Goal: Communication & Community: Share content

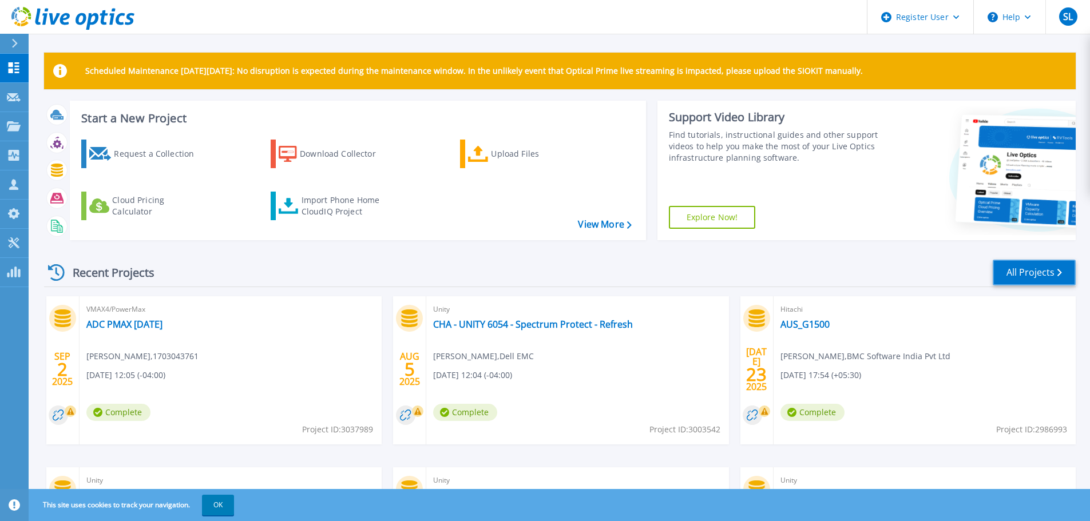
click at [1069, 272] on link "All Projects" at bounding box center [1034, 273] width 83 height 26
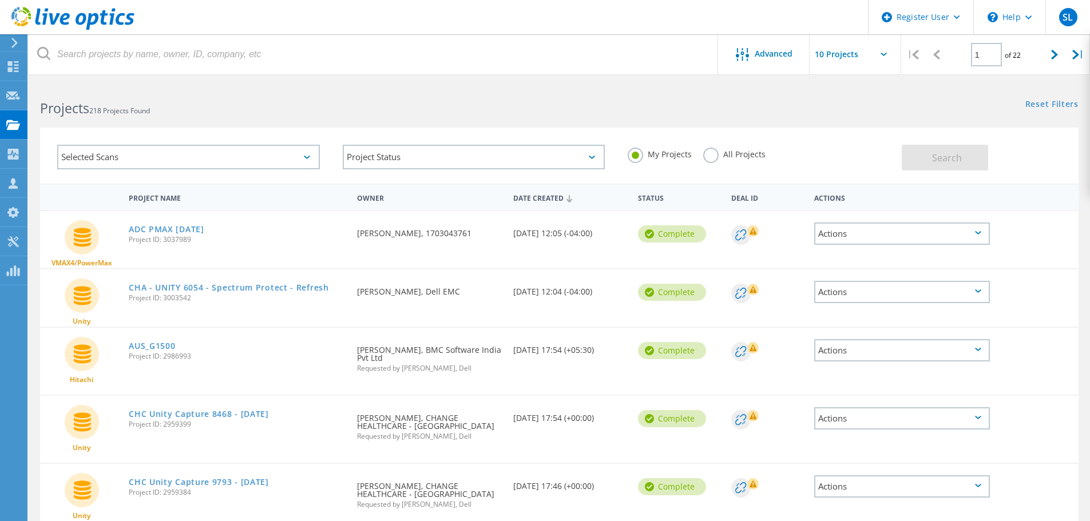
click at [133, 159] on div "Selected Scans" at bounding box center [188, 157] width 263 height 25
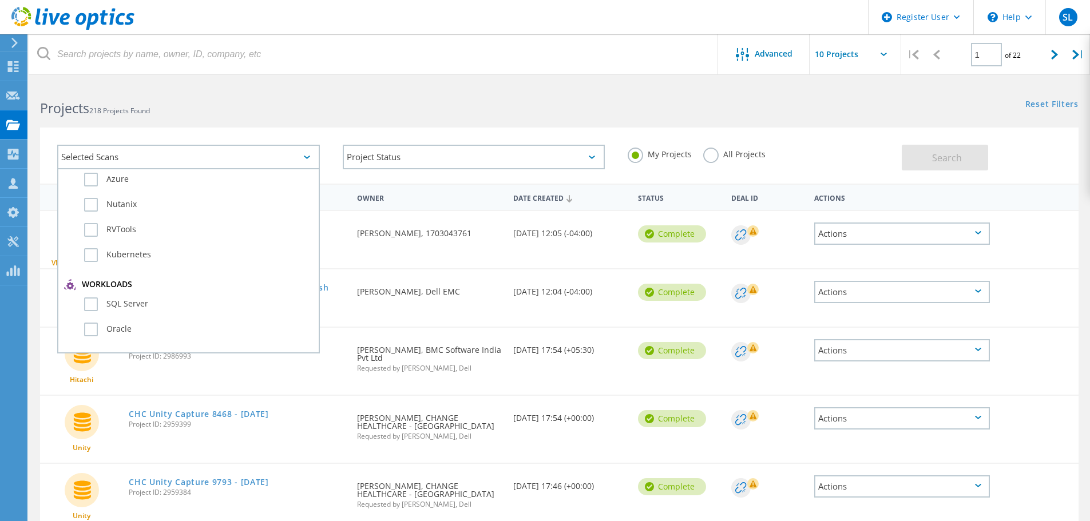
scroll to position [172, 0]
click at [112, 309] on label "Unity" at bounding box center [198, 312] width 229 height 14
click at [0, 0] on input "Unity" at bounding box center [0, 0] width 0 height 0
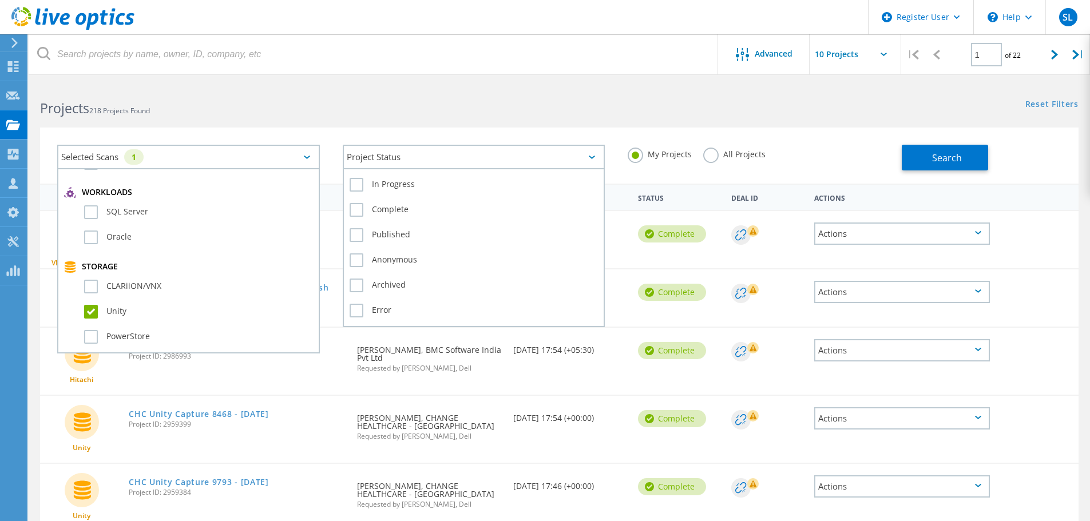
click at [459, 158] on div "Project Status" at bounding box center [474, 157] width 263 height 25
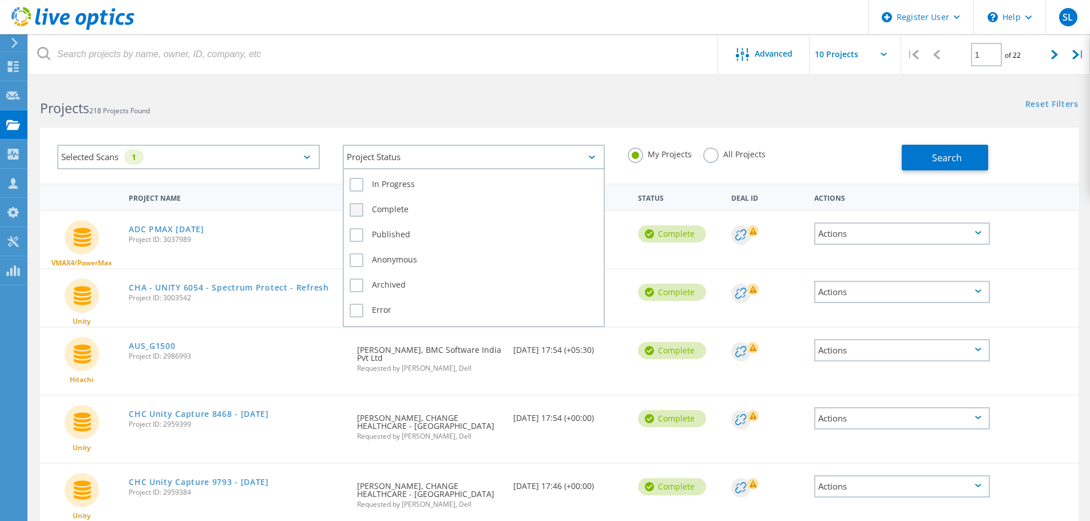
click at [427, 211] on label "Complete" at bounding box center [474, 210] width 249 height 14
click at [0, 0] on input "Complete" at bounding box center [0, 0] width 0 height 0
drag, startPoint x: 727, startPoint y: 152, endPoint x: 870, endPoint y: 156, distance: 143.1
click at [728, 152] on label "All Projects" at bounding box center [734, 153] width 62 height 11
click at [0, 0] on input "All Projects" at bounding box center [0, 0] width 0 height 0
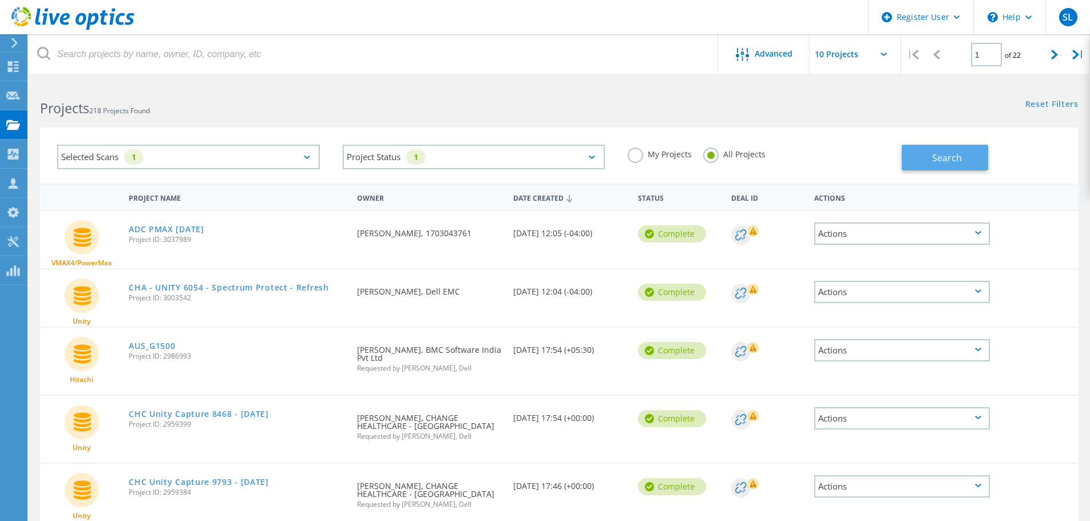
click at [919, 156] on button "Search" at bounding box center [945, 158] width 86 height 26
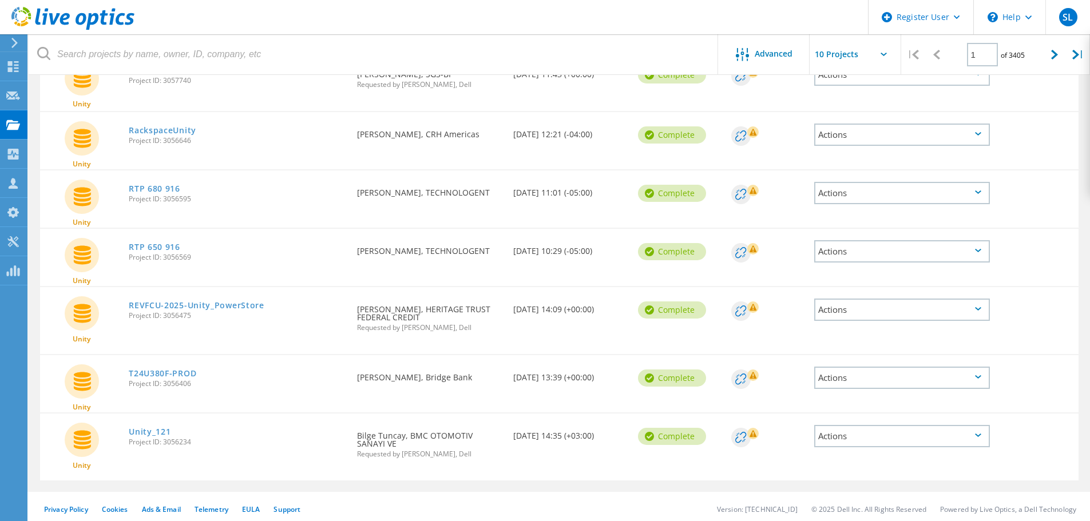
scroll to position [345, 0]
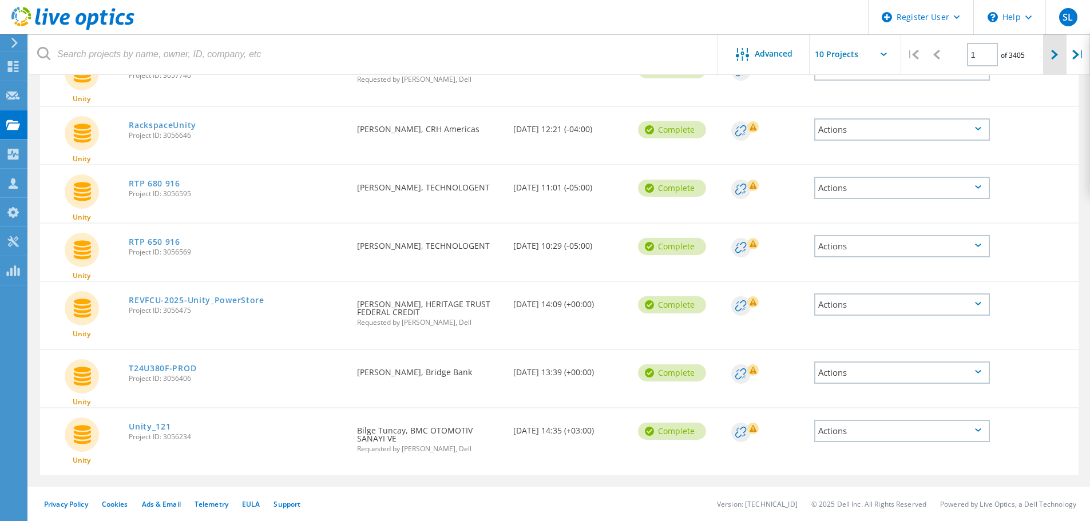
click at [1058, 58] on icon at bounding box center [1054, 55] width 7 height 10
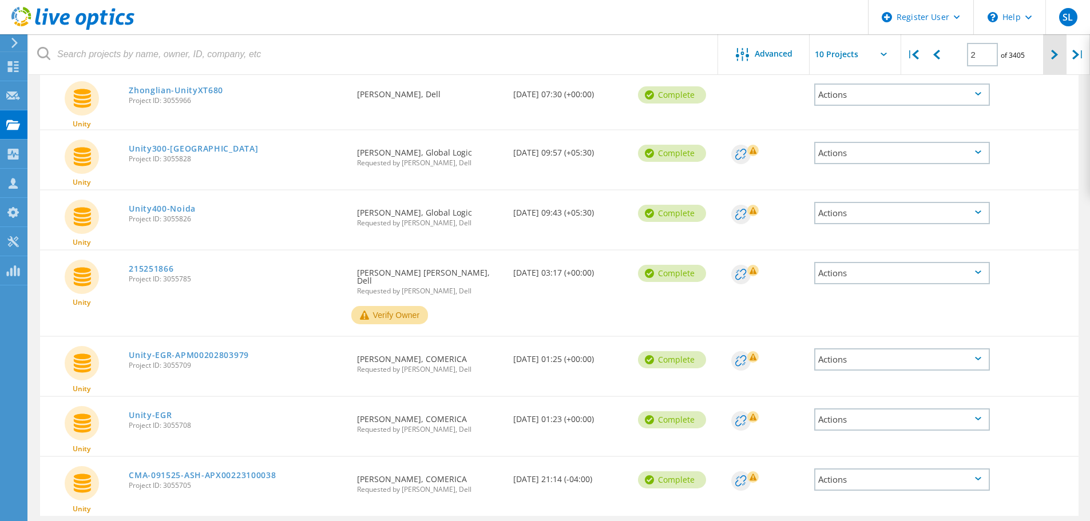
click at [1058, 58] on icon at bounding box center [1054, 55] width 7 height 10
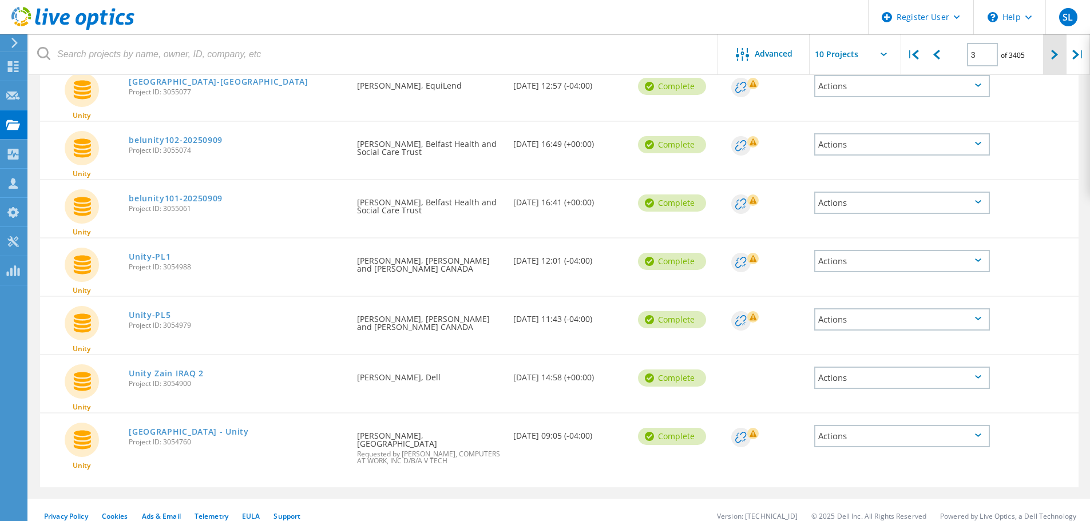
click at [1058, 58] on icon at bounding box center [1054, 55] width 7 height 10
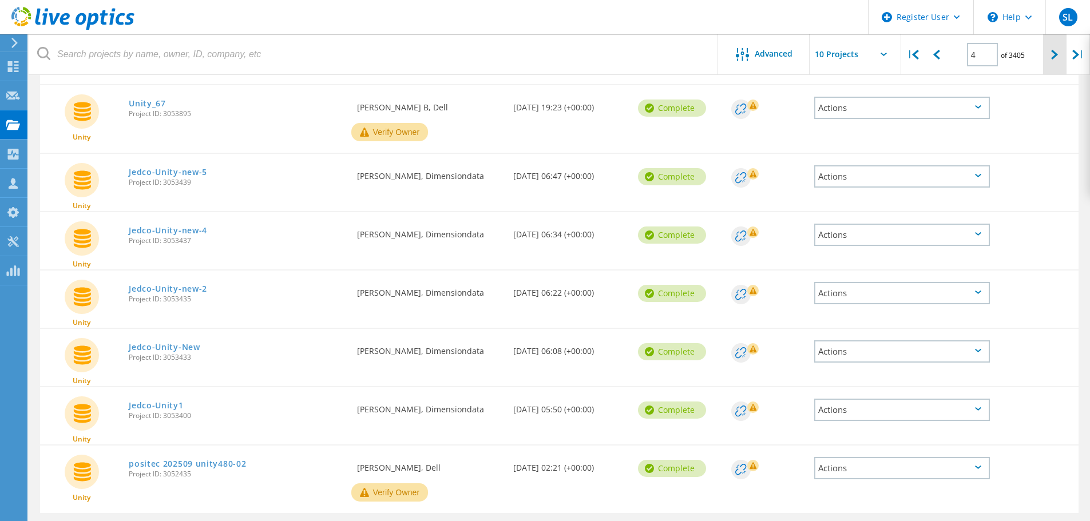
click at [1058, 58] on icon at bounding box center [1054, 55] width 7 height 10
type input "5"
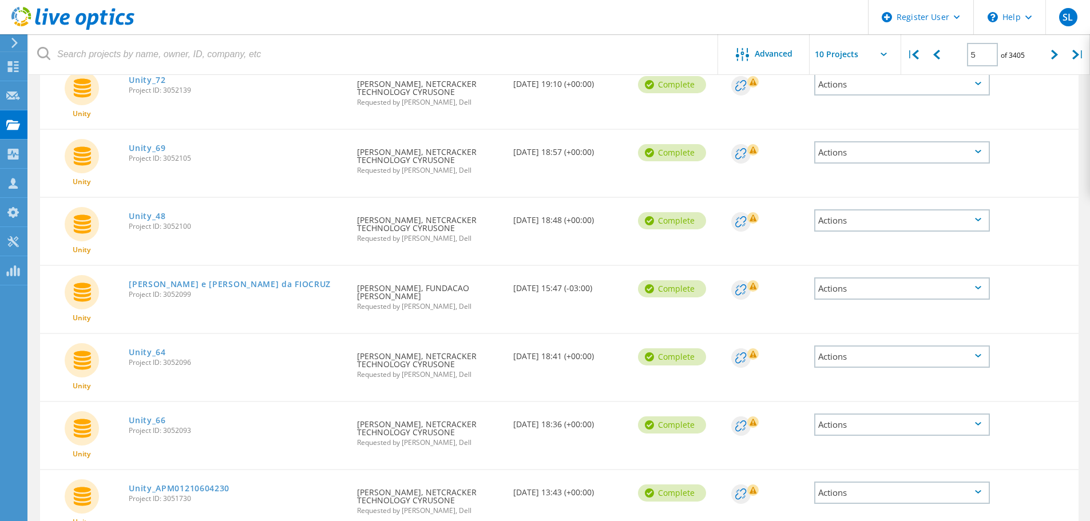
click at [855, 218] on div "Actions" at bounding box center [902, 220] width 176 height 22
click at [850, 219] on div "Share" at bounding box center [902, 221] width 173 height 18
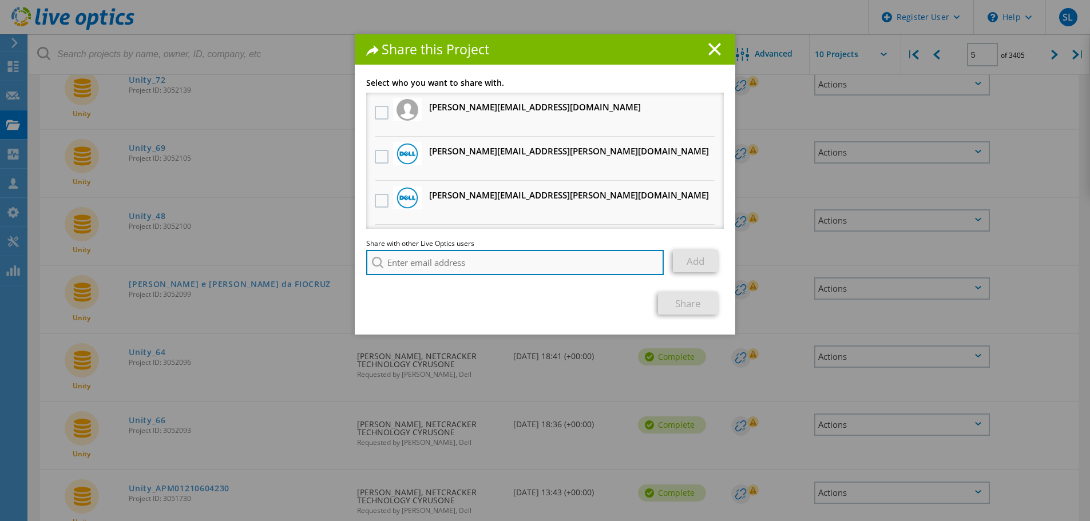
click at [406, 262] on input "search" at bounding box center [515, 262] width 298 height 25
paste input "pravyn.patturaj.p@netcracker.com"
type input "pravyn.patturaj.p@netcracker.com"
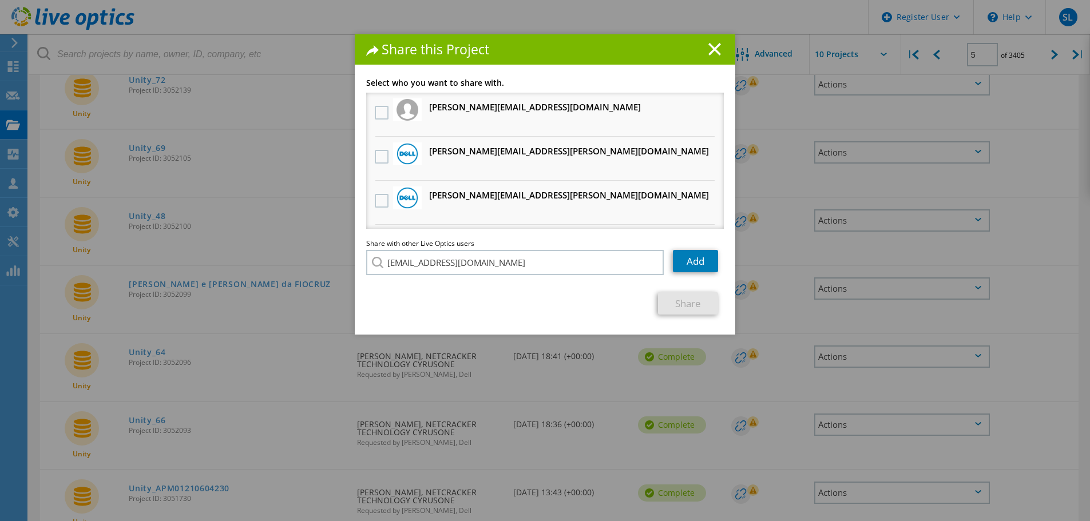
click at [453, 278] on li "pravyn.patturaj.p@netcracker.com" at bounding box center [432, 271] width 132 height 14
click at [700, 265] on link "Add" at bounding box center [695, 261] width 45 height 22
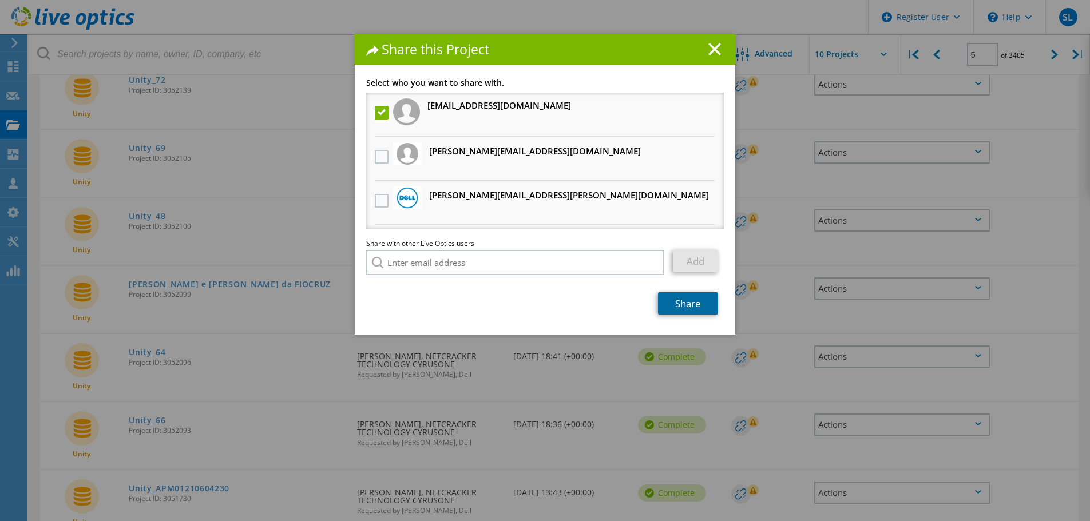
click at [693, 296] on link "Share" at bounding box center [688, 303] width 60 height 22
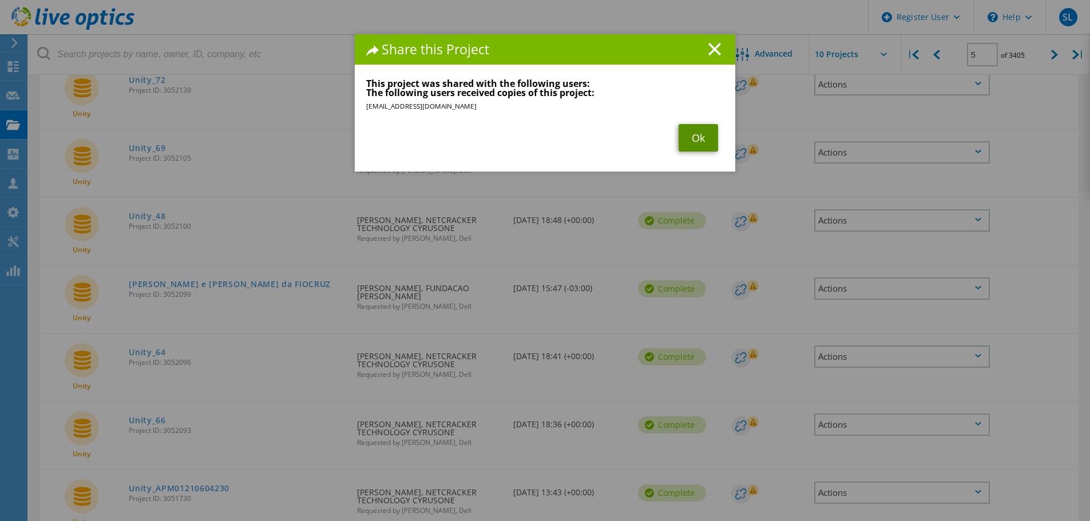
click at [699, 137] on link "Ok" at bounding box center [698, 137] width 39 height 27
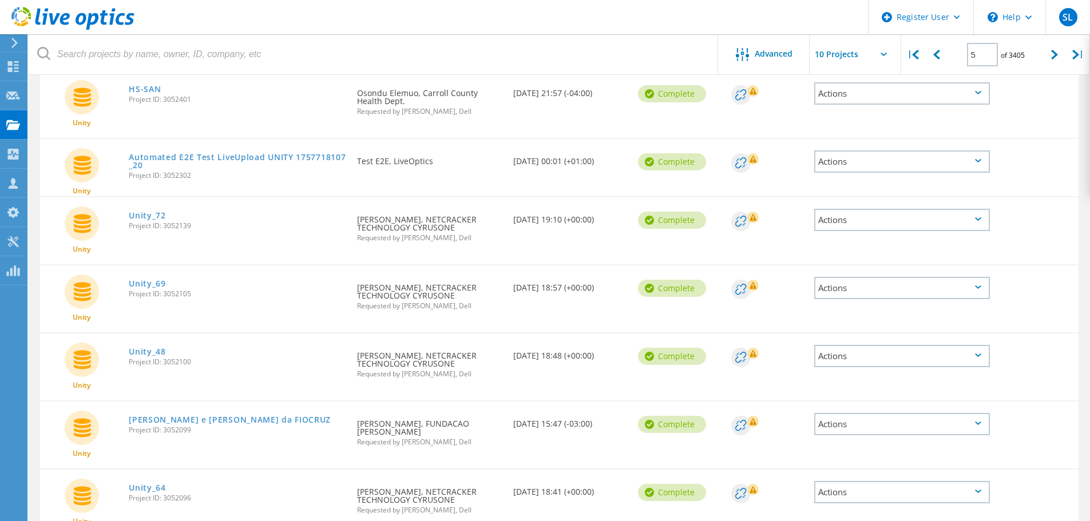
scroll to position [173, 0]
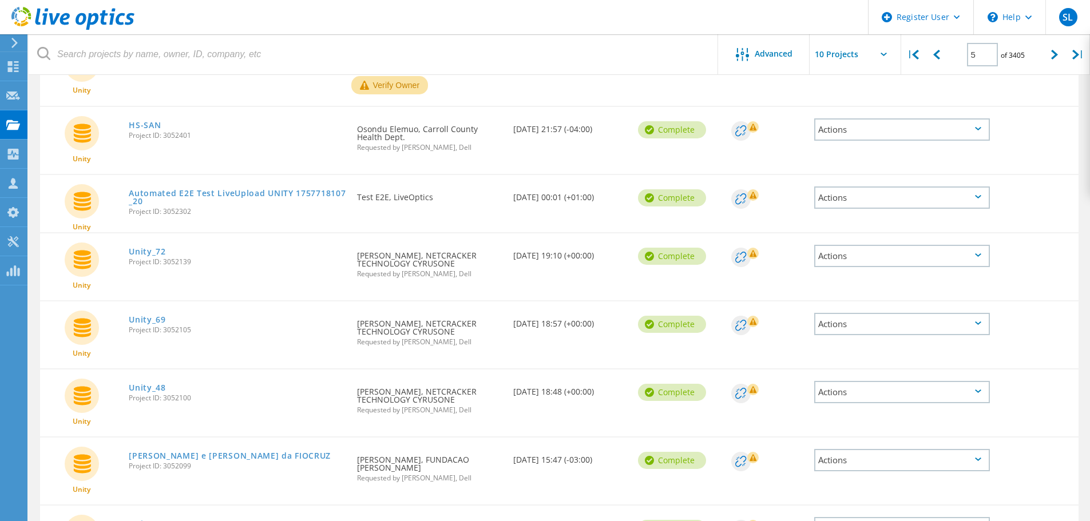
click at [925, 256] on div "Actions" at bounding box center [902, 256] width 176 height 22
click at [876, 261] on div "Share" at bounding box center [902, 256] width 173 height 18
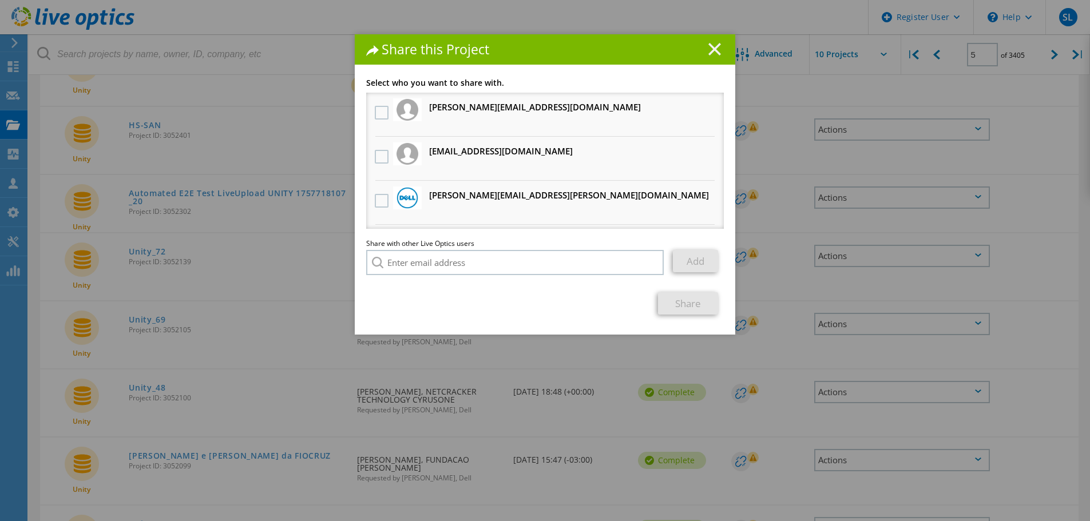
click at [712, 50] on line at bounding box center [714, 48] width 11 height 11
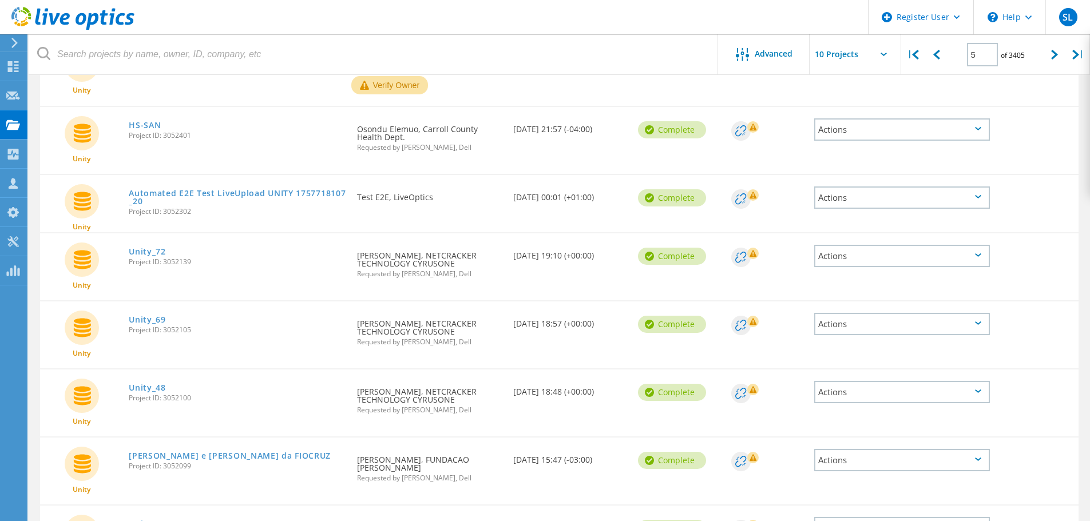
click at [848, 323] on div "Actions" at bounding box center [902, 324] width 176 height 22
click at [856, 320] on div "Share" at bounding box center [902, 324] width 173 height 18
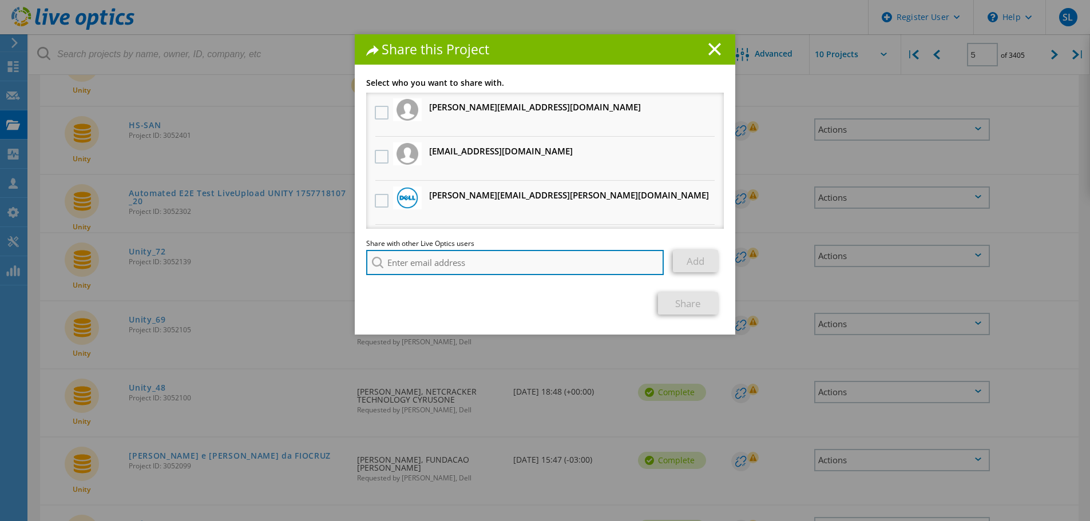
click at [525, 271] on input "search" at bounding box center [515, 262] width 298 height 25
paste input "pravyn.patturaj.p@netcracker.com"
type input "pravyn.patturaj.p@netcracker.com"
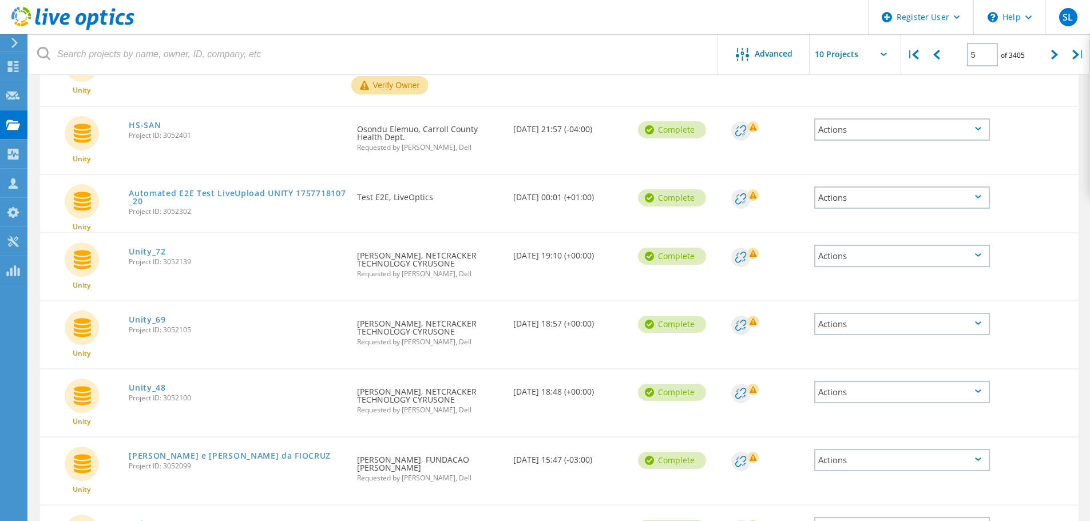
click at [885, 327] on div "Actions" at bounding box center [902, 324] width 176 height 22
click at [862, 322] on div "Share" at bounding box center [902, 324] width 173 height 18
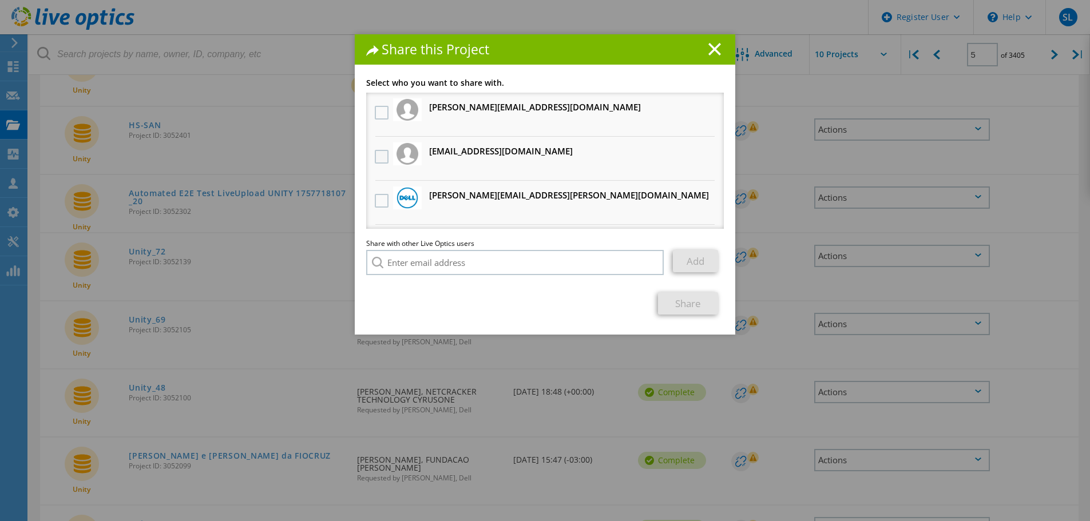
click at [375, 156] on label at bounding box center [383, 157] width 17 height 14
click at [0, 0] on input "checkbox" at bounding box center [0, 0] width 0 height 0
click at [679, 304] on link "Share" at bounding box center [688, 303] width 60 height 22
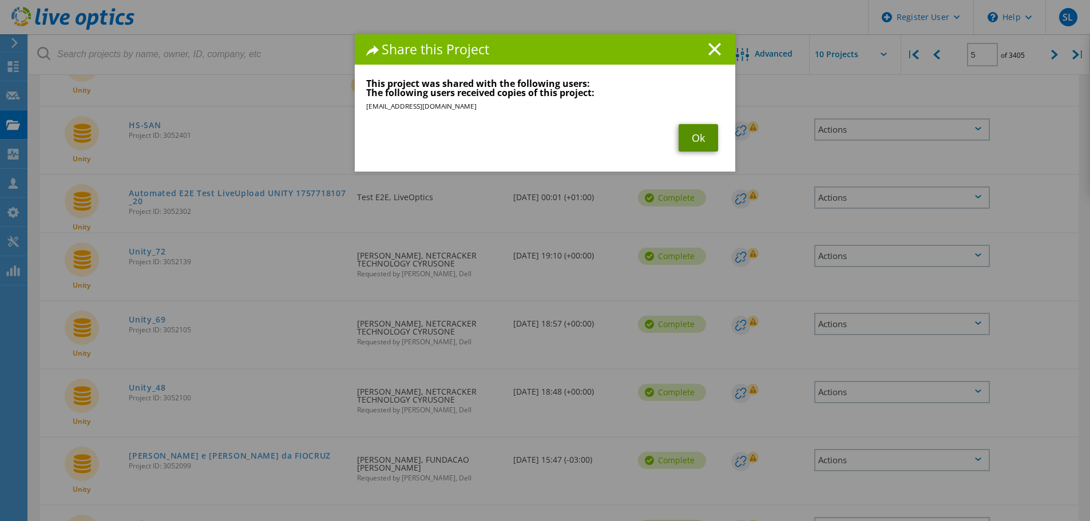
drag, startPoint x: 699, startPoint y: 132, endPoint x: 780, endPoint y: 169, distance: 89.4
click at [699, 132] on link "Ok" at bounding box center [698, 137] width 39 height 27
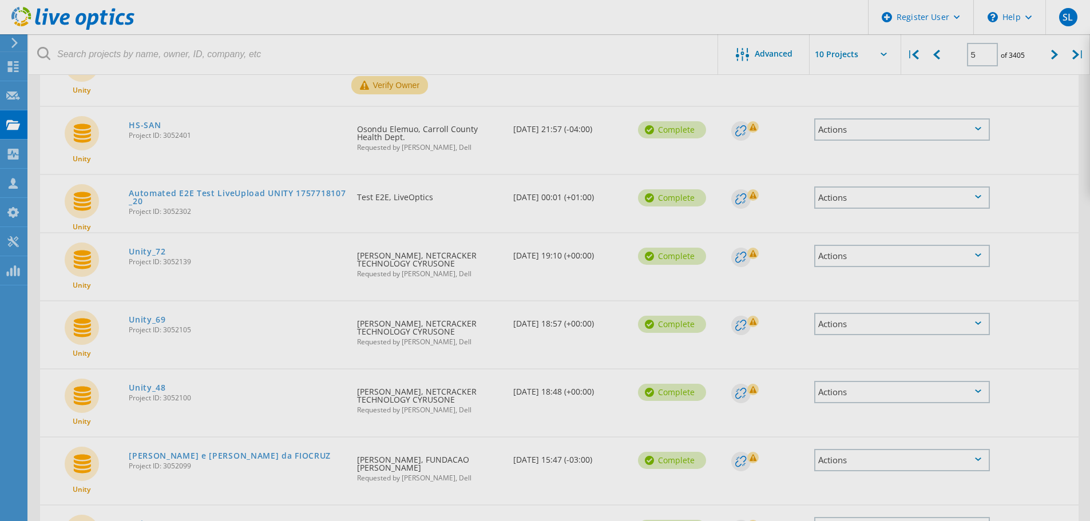
click at [841, 197] on body "Register User \n Help Explore Helpful Articles Contact Support SL Dell User Sam…" at bounding box center [545, 332] width 1090 height 845
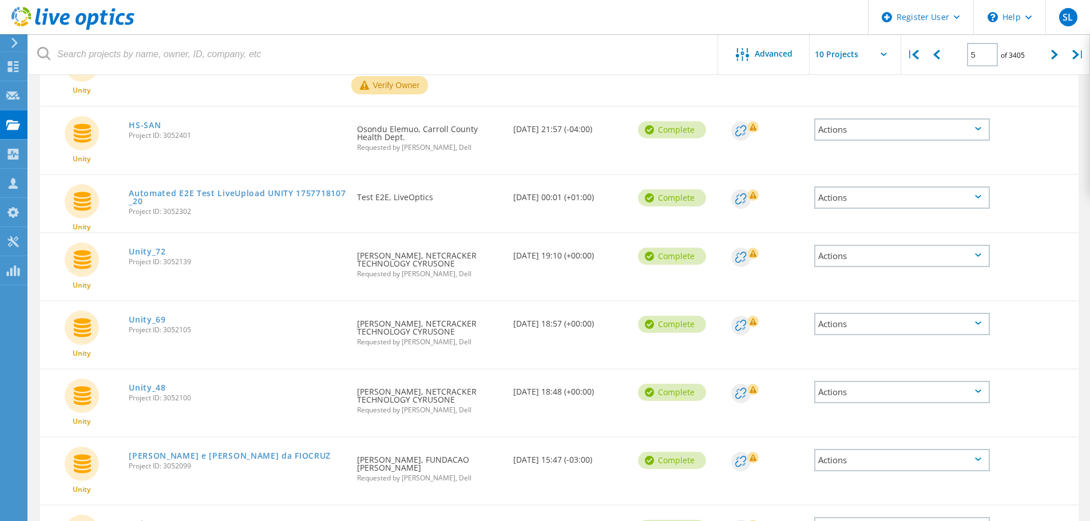
click at [845, 203] on div "Actions" at bounding box center [902, 198] width 176 height 22
click at [880, 260] on div "Actions" at bounding box center [902, 256] width 176 height 22
click at [853, 262] on div "Share" at bounding box center [902, 256] width 173 height 18
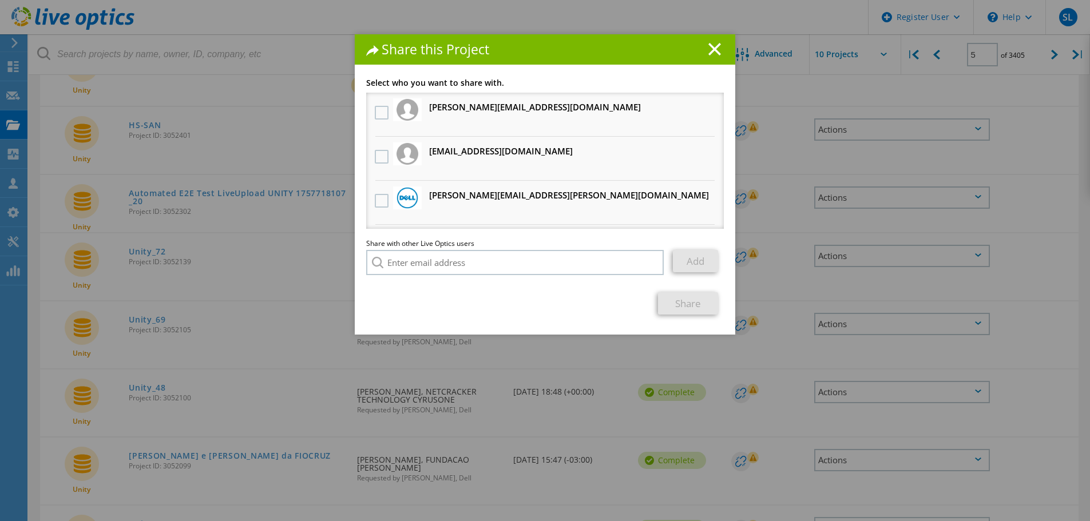
click at [447, 156] on h3 "pravyn.patturaj.p@netcracker.com Will receive an anonymous copy" at bounding box center [501, 151] width 144 height 14
click at [375, 159] on label at bounding box center [383, 157] width 17 height 14
click at [0, 0] on input "checkbox" at bounding box center [0, 0] width 0 height 0
click at [681, 295] on link "Share" at bounding box center [688, 303] width 60 height 22
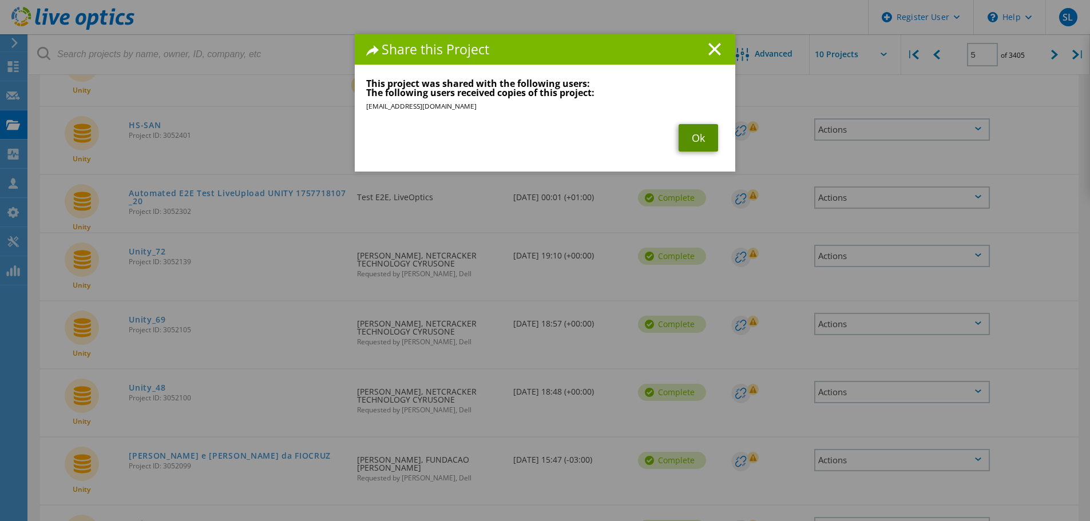
click at [691, 137] on link "Ok" at bounding box center [698, 137] width 39 height 27
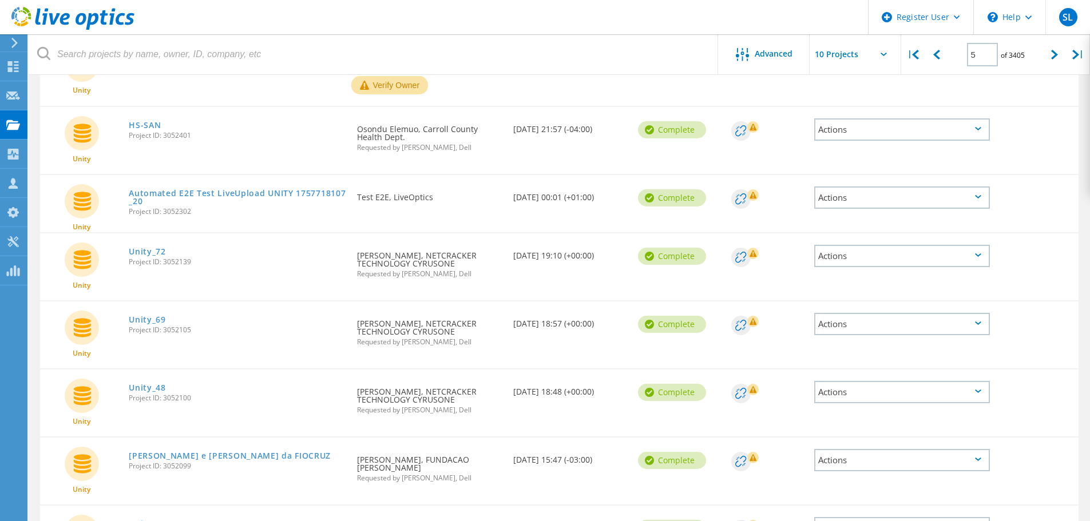
click at [858, 326] on div "Actions" at bounding box center [902, 324] width 176 height 22
click at [854, 324] on div "Share" at bounding box center [902, 324] width 173 height 18
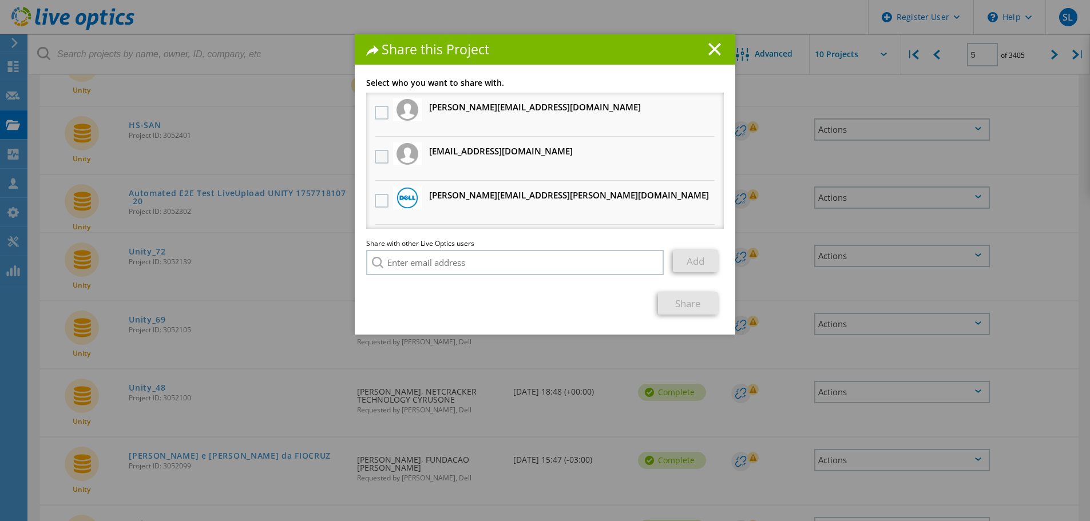
click at [381, 156] on label at bounding box center [383, 157] width 17 height 14
click at [0, 0] on input "checkbox" at bounding box center [0, 0] width 0 height 0
click at [687, 308] on link "Share" at bounding box center [688, 303] width 60 height 22
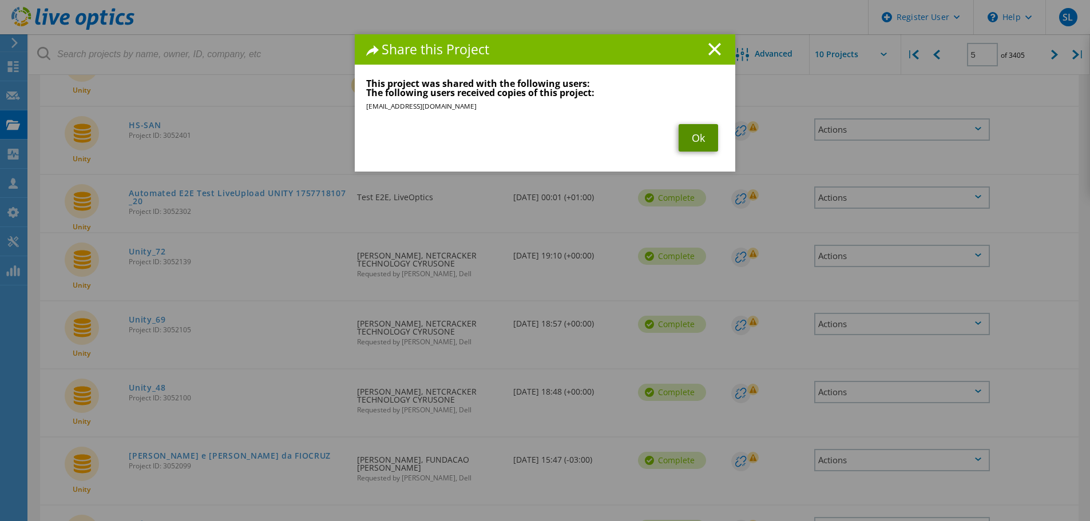
click at [695, 143] on link "Ok" at bounding box center [698, 137] width 39 height 27
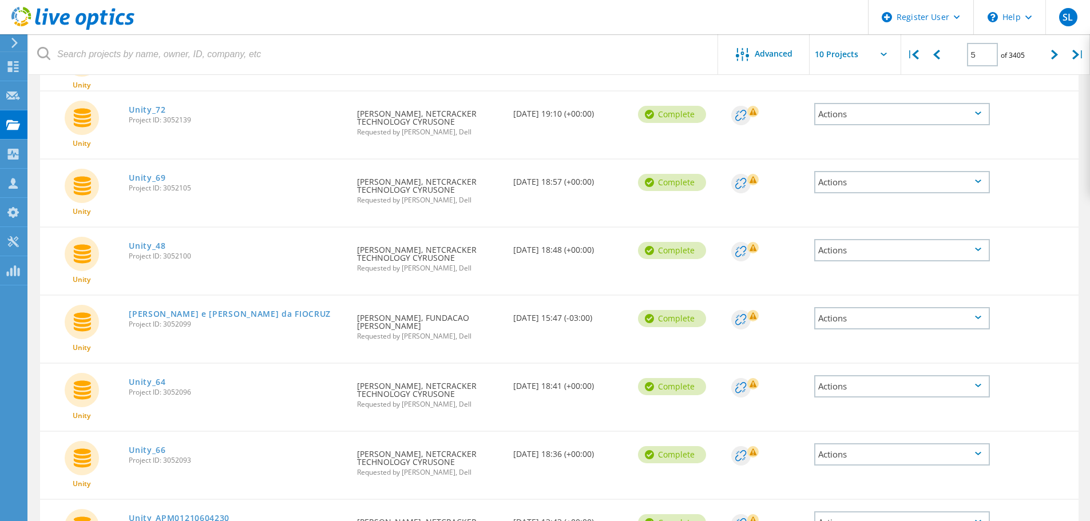
scroll to position [345, 0]
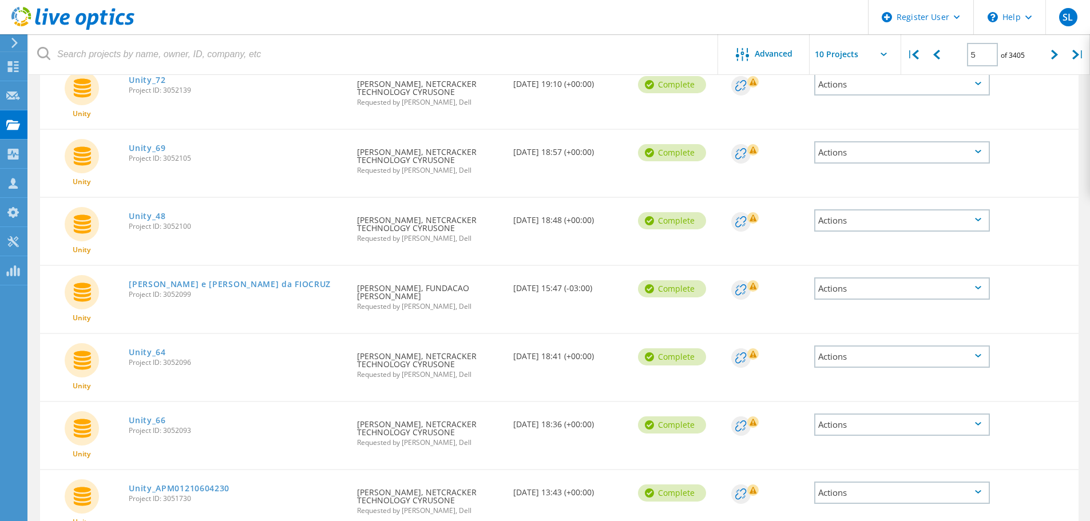
click at [852, 364] on div "Actions" at bounding box center [902, 357] width 176 height 22
click at [852, 363] on div "Share" at bounding box center [902, 357] width 173 height 18
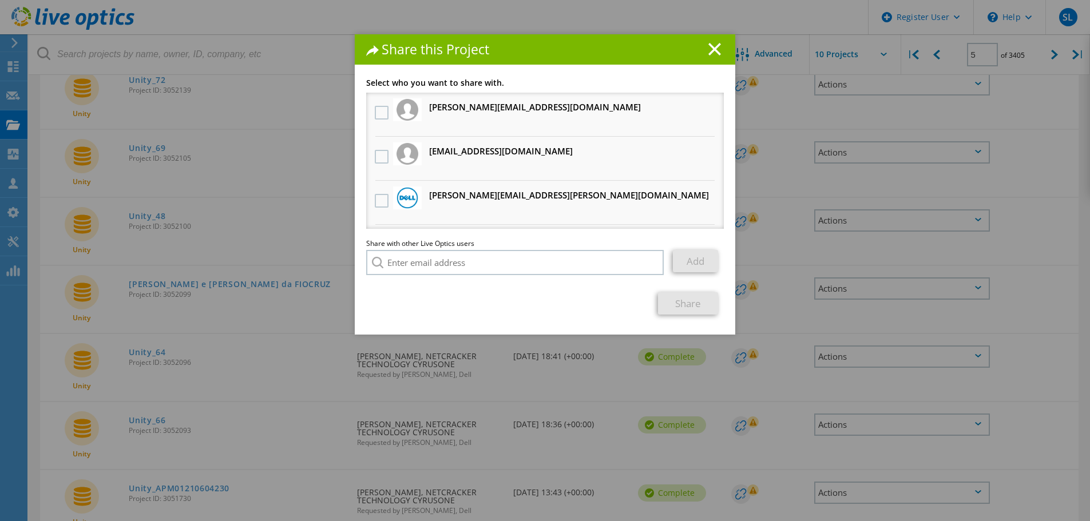
click at [456, 153] on h3 "pravyn.patturaj.p@netcracker.com Will receive an anonymous copy" at bounding box center [501, 151] width 144 height 14
click at [383, 155] on label at bounding box center [383, 157] width 17 height 14
click at [0, 0] on input "checkbox" at bounding box center [0, 0] width 0 height 0
click at [701, 302] on link "Share" at bounding box center [688, 303] width 60 height 22
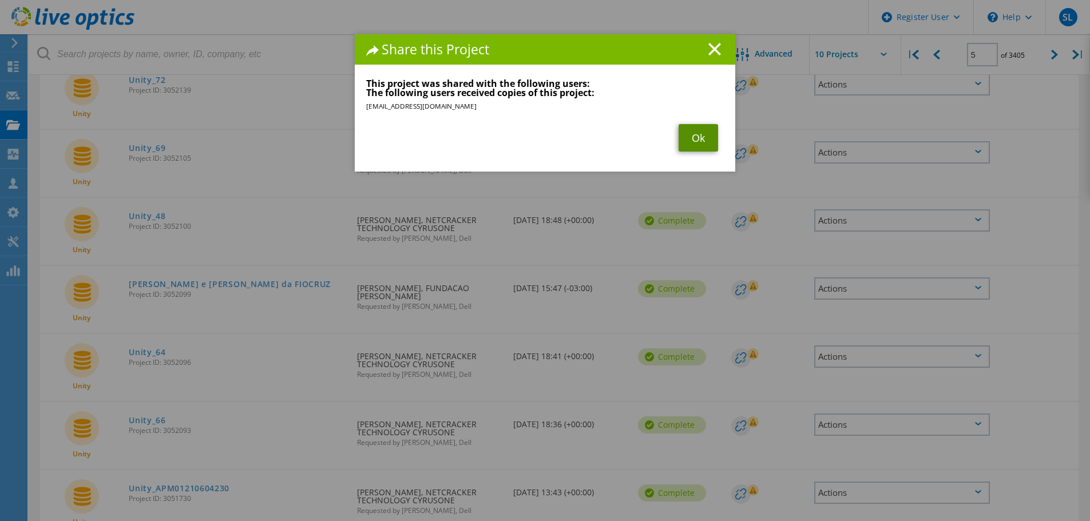
click at [706, 140] on link "Ok" at bounding box center [698, 137] width 39 height 27
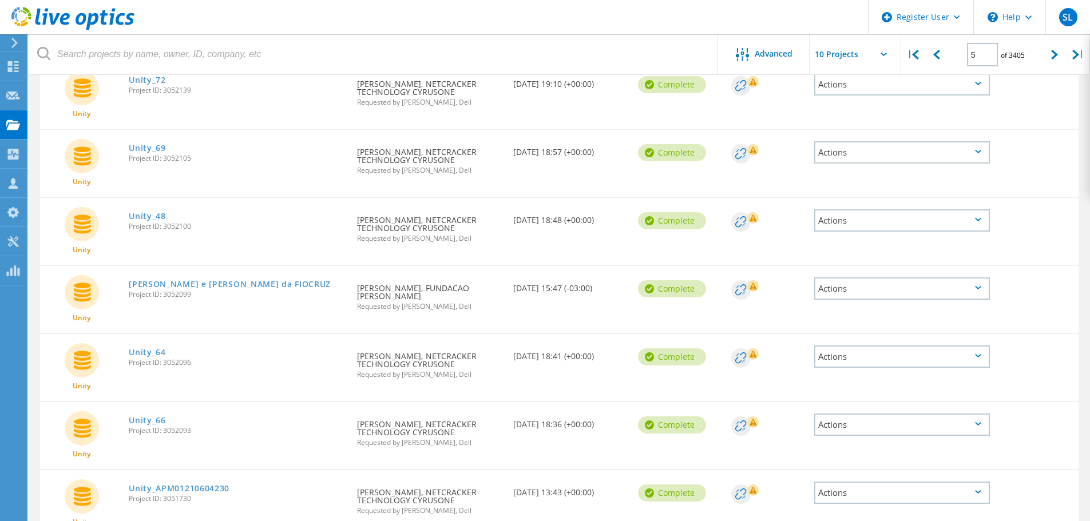
click at [862, 426] on div "Actions" at bounding box center [902, 425] width 176 height 22
click at [862, 426] on div "Share" at bounding box center [902, 425] width 173 height 18
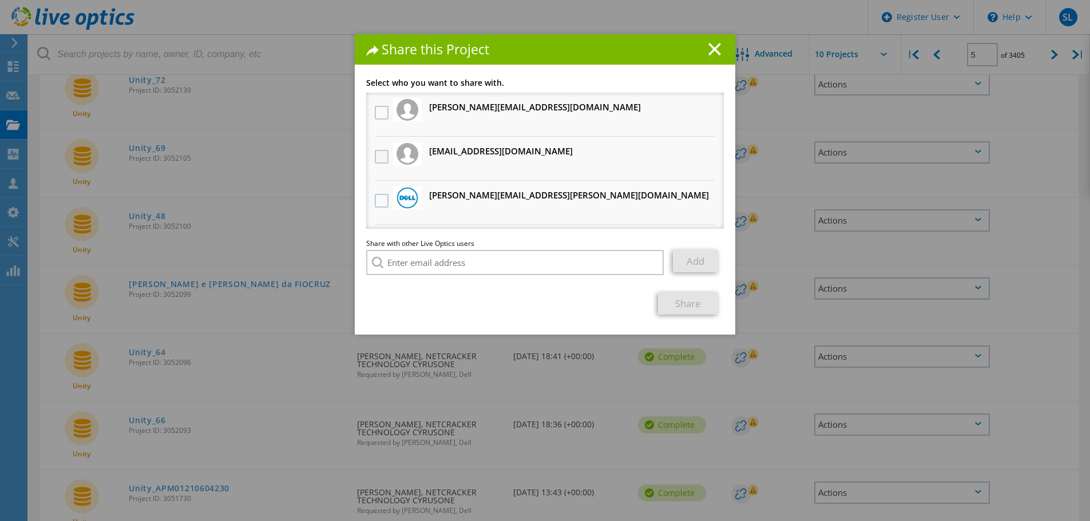
click at [375, 157] on label at bounding box center [383, 157] width 17 height 14
click at [0, 0] on input "checkbox" at bounding box center [0, 0] width 0 height 0
click at [680, 302] on link "Share" at bounding box center [688, 303] width 60 height 22
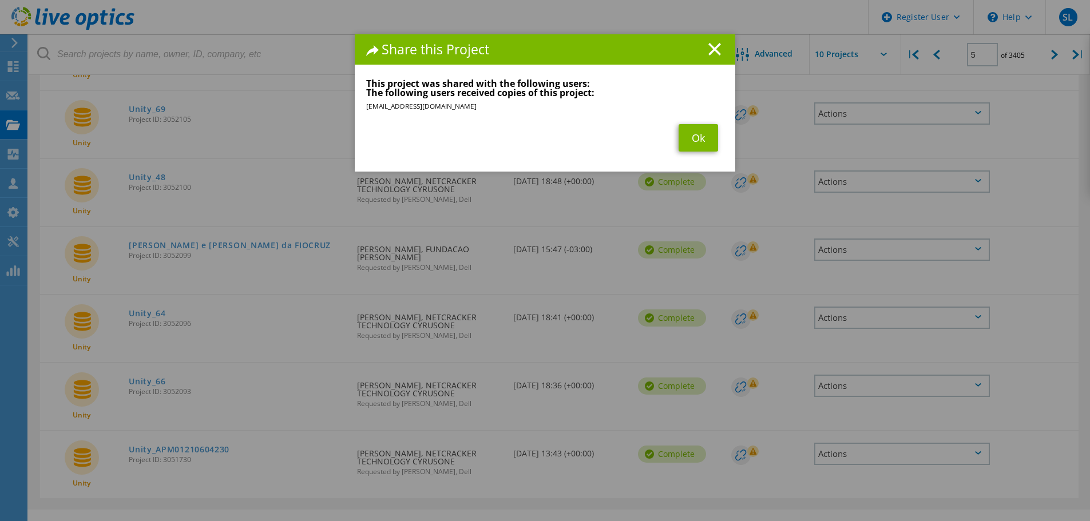
scroll to position [402, 0]
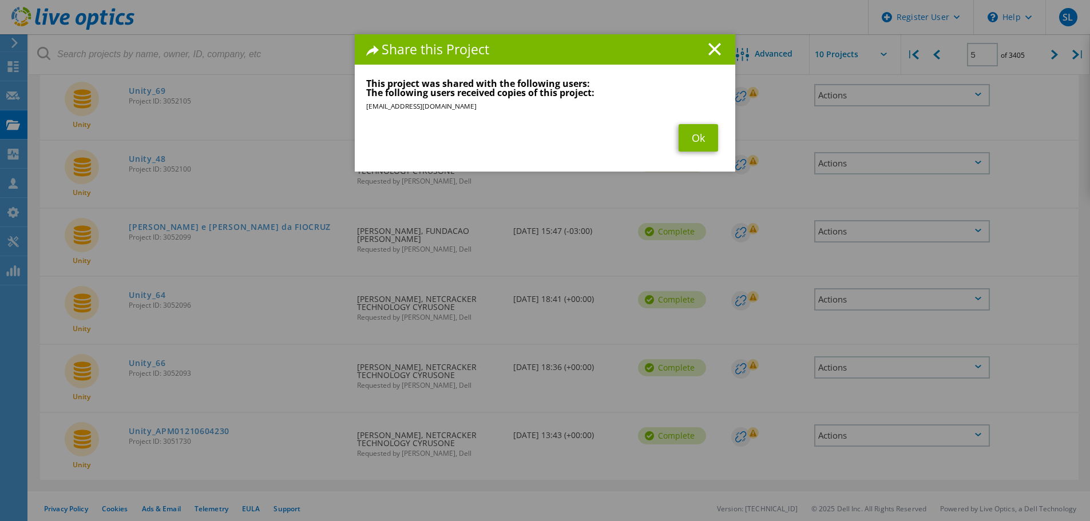
click at [782, 389] on div "Share this Project Link other users to this project Changes can be overwritten …" at bounding box center [545, 277] width 1090 height 487
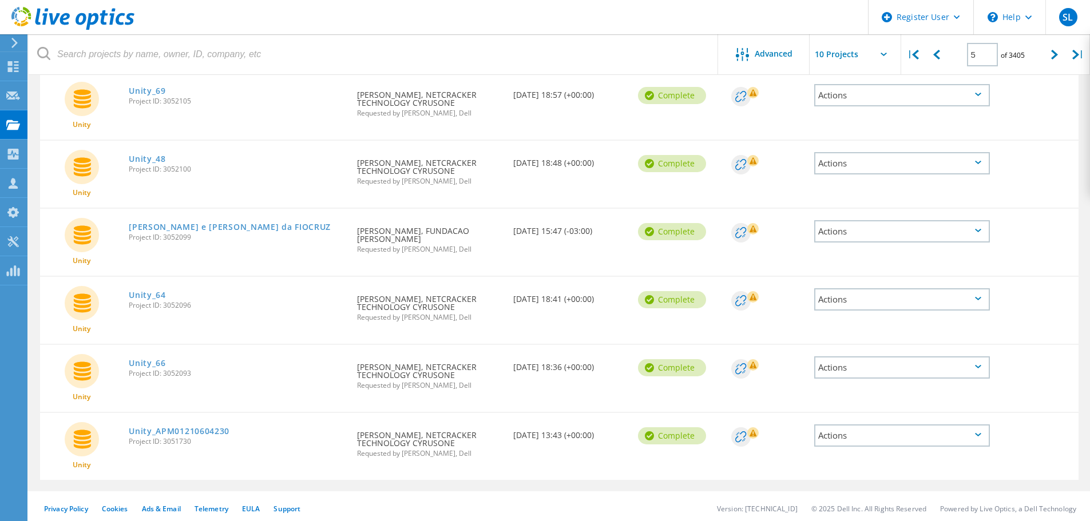
click at [840, 435] on div "Actions" at bounding box center [902, 436] width 176 height 22
click at [841, 436] on div "Share" at bounding box center [902, 436] width 173 height 18
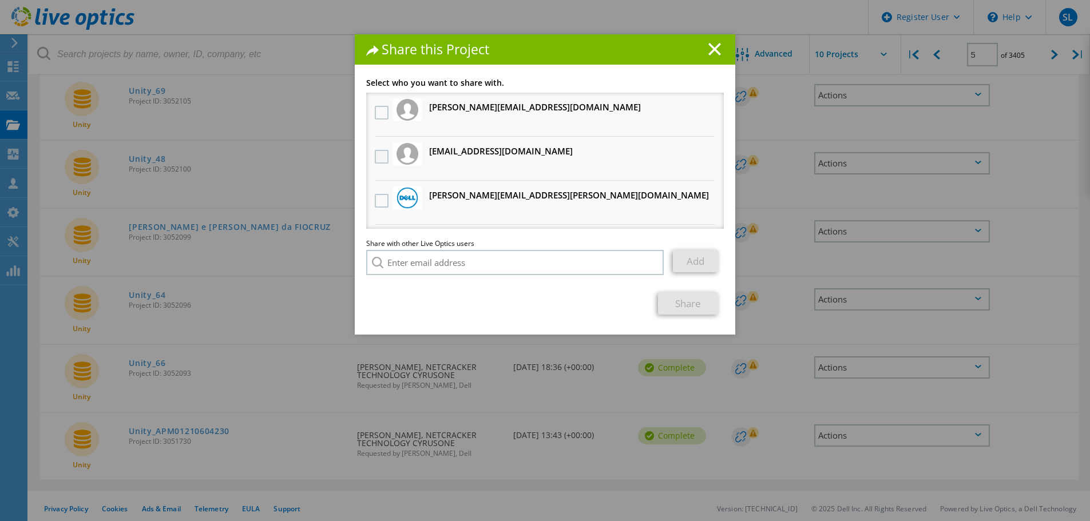
click at [379, 157] on label at bounding box center [383, 157] width 17 height 14
click at [0, 0] on input "checkbox" at bounding box center [0, 0] width 0 height 0
click at [687, 301] on link "Share" at bounding box center [688, 303] width 60 height 22
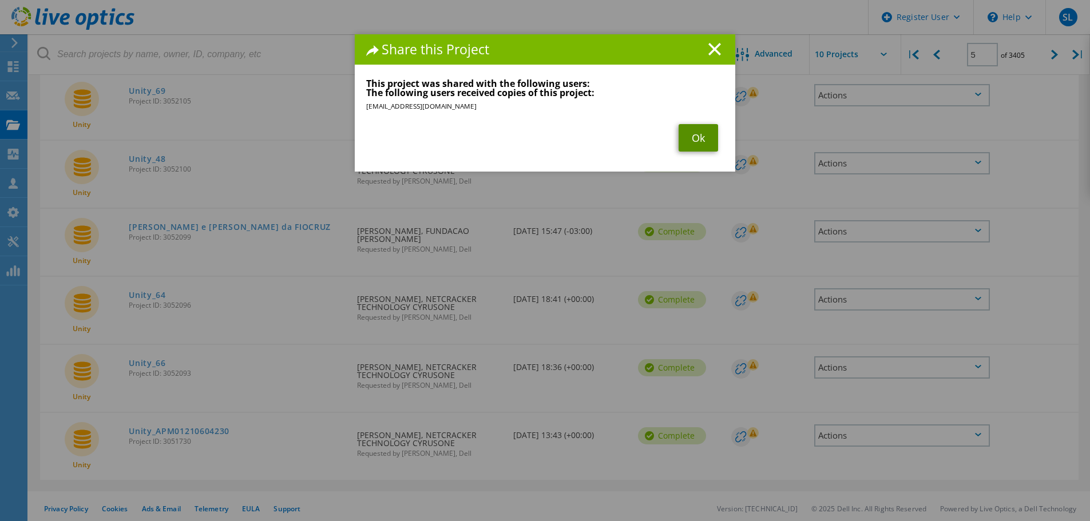
click at [695, 134] on link "Ok" at bounding box center [698, 137] width 39 height 27
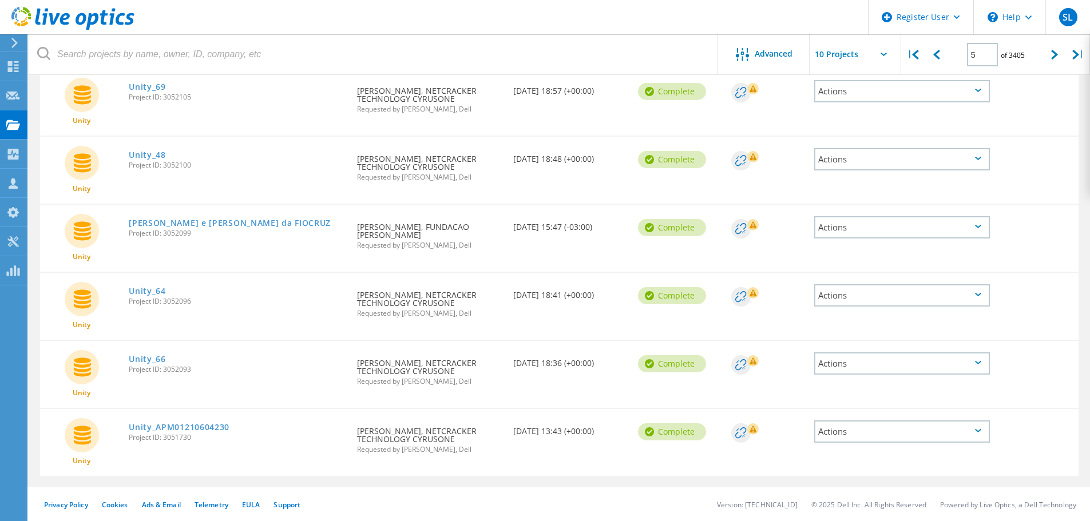
scroll to position [406, 0]
click at [1050, 52] on div at bounding box center [1054, 54] width 23 height 41
type input "6"
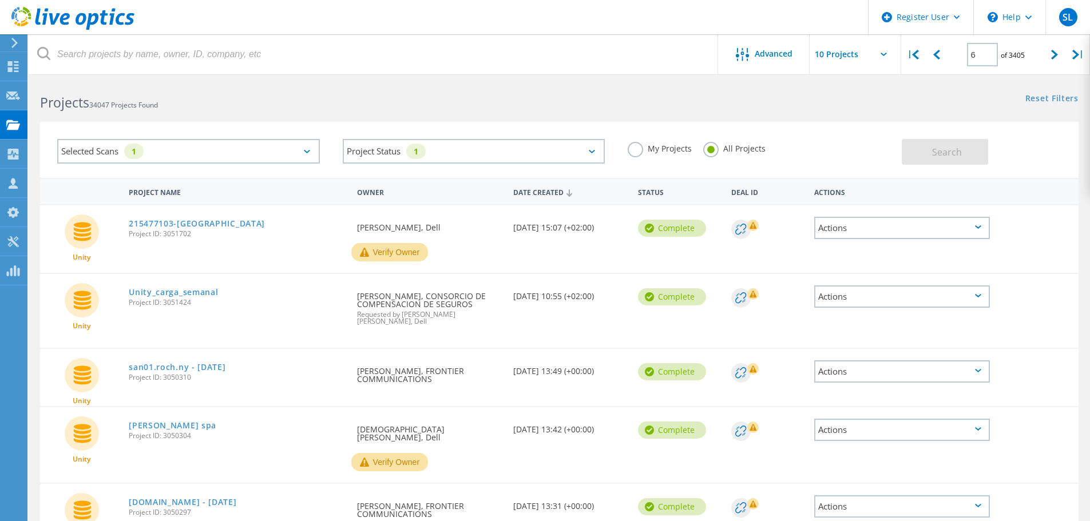
scroll to position [0, 0]
